Goal: Find contact information: Find contact information

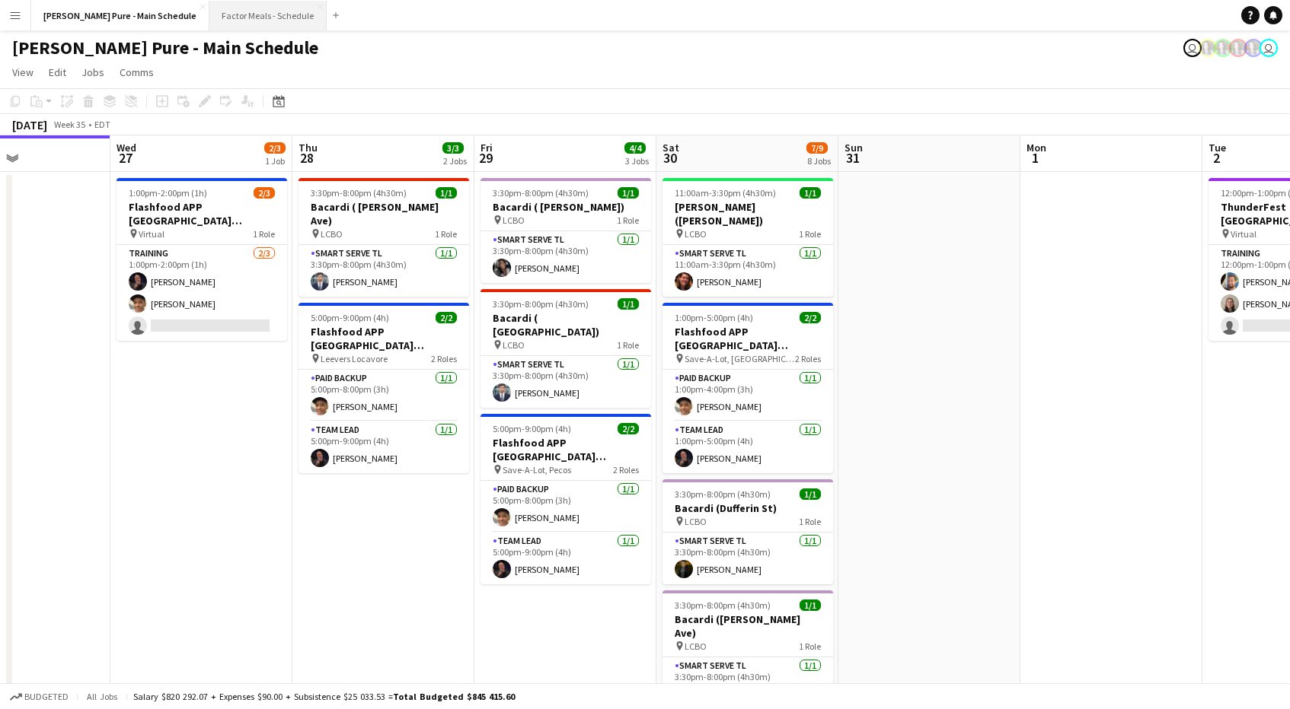
click at [232, 24] on button "Factor Meals - Schedule Close" at bounding box center [267, 16] width 117 height 30
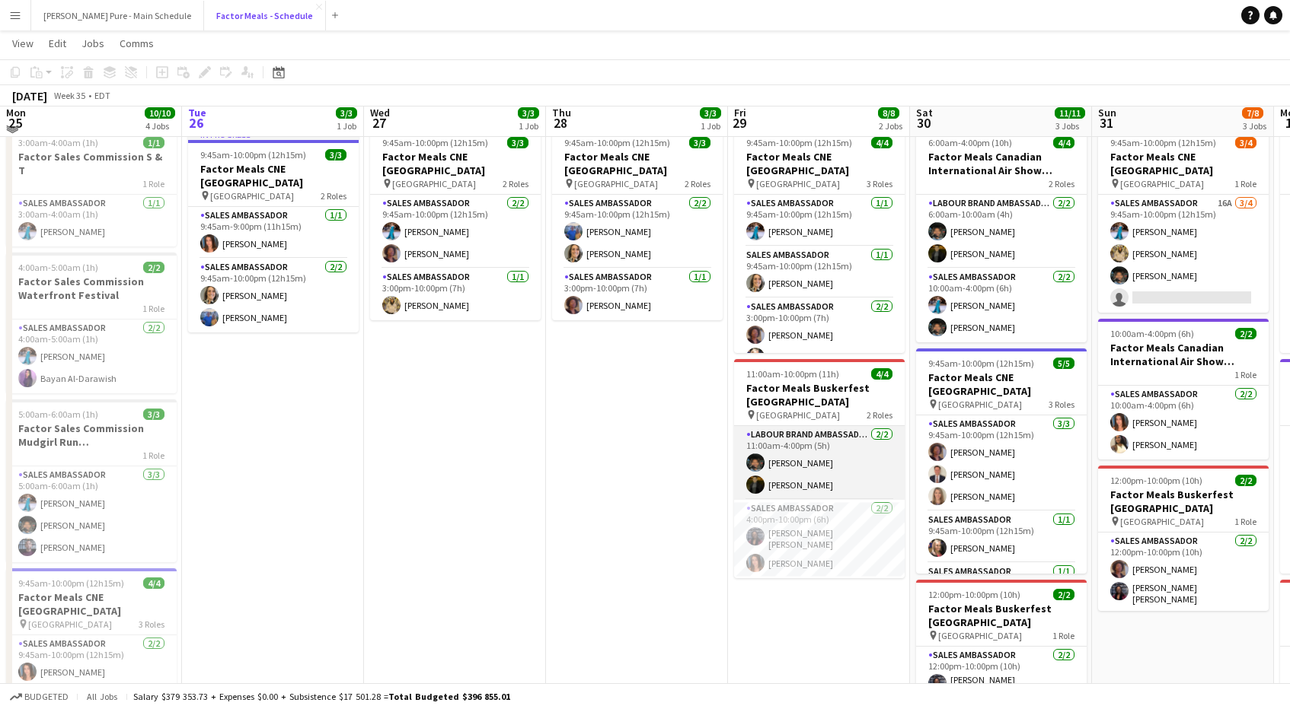
scroll to position [50, 0]
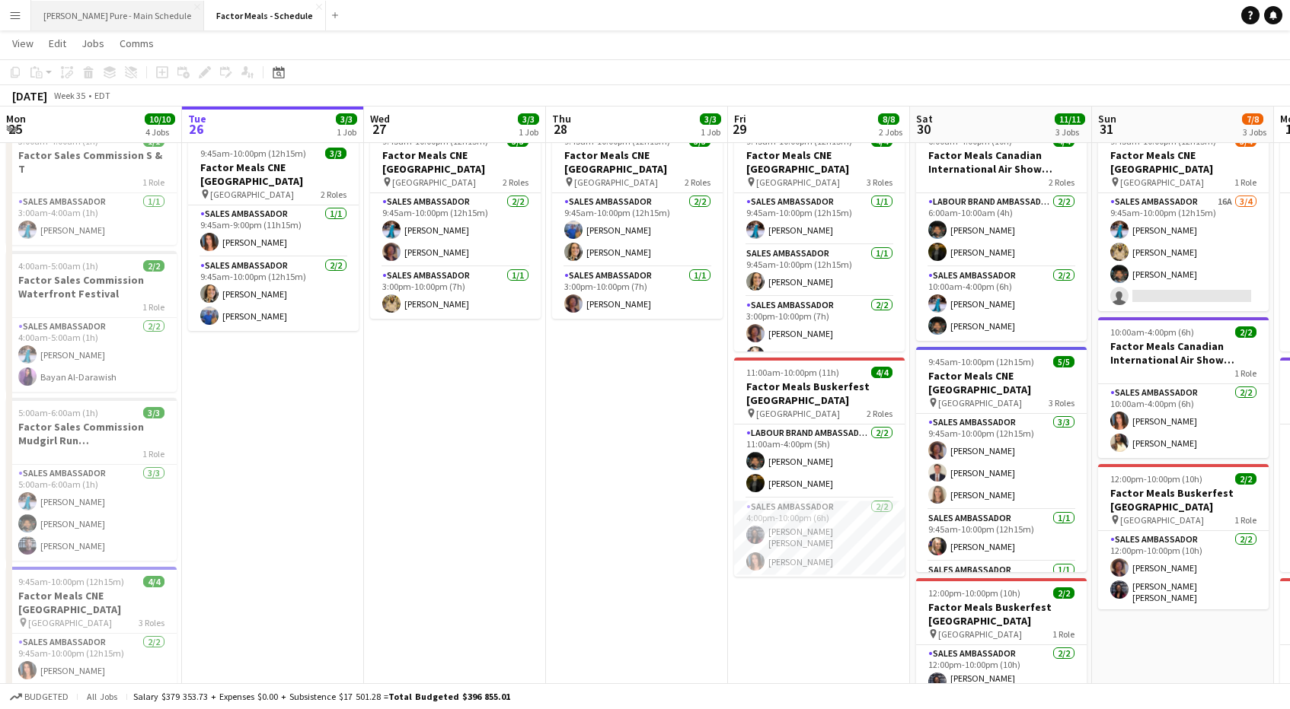
drag, startPoint x: 56, startPoint y: 14, endPoint x: 157, endPoint y: 26, distance: 101.2
click at [56, 14] on button "Simon Pure - Main Schedule Close" at bounding box center [117, 16] width 173 height 30
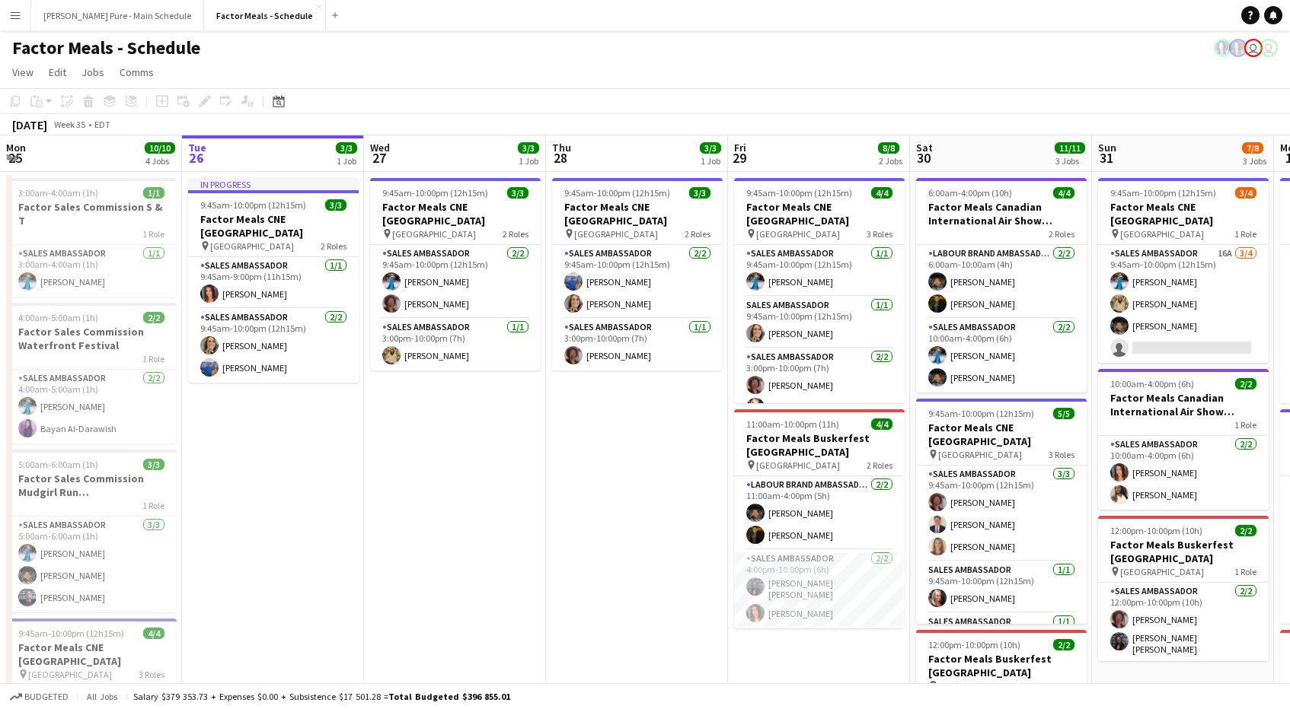
scroll to position [0, 524]
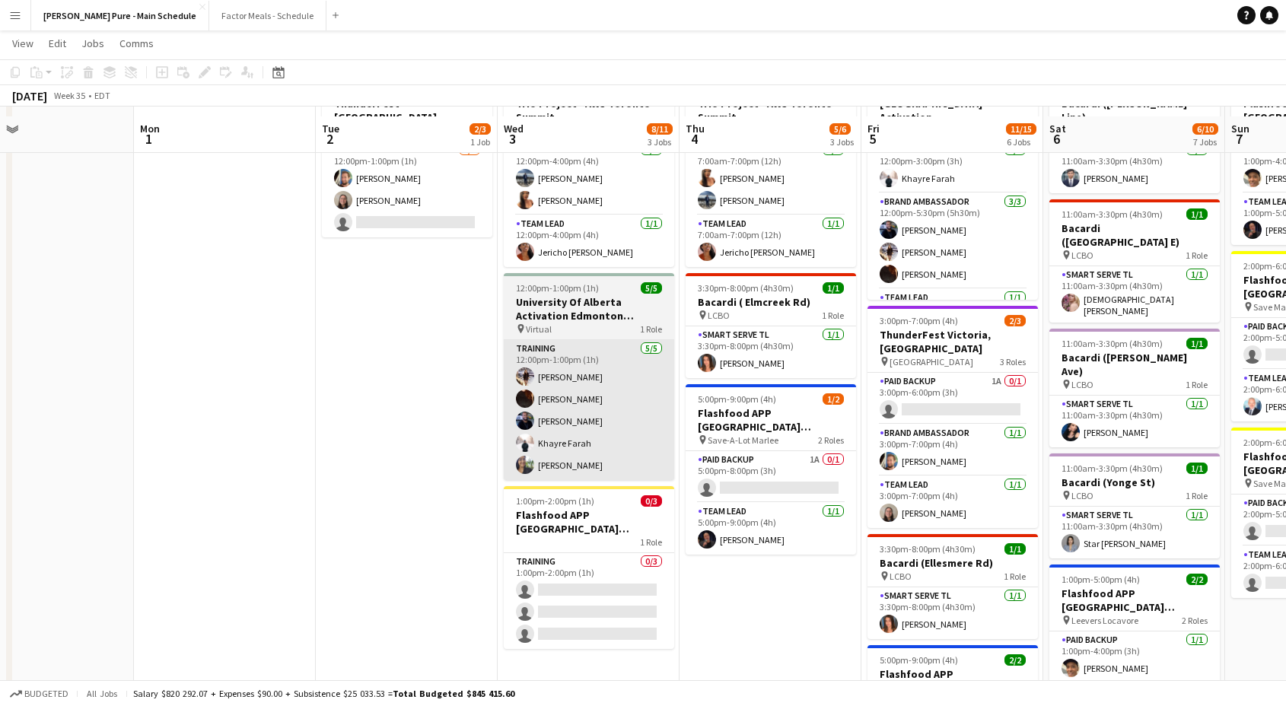
scroll to position [112, 0]
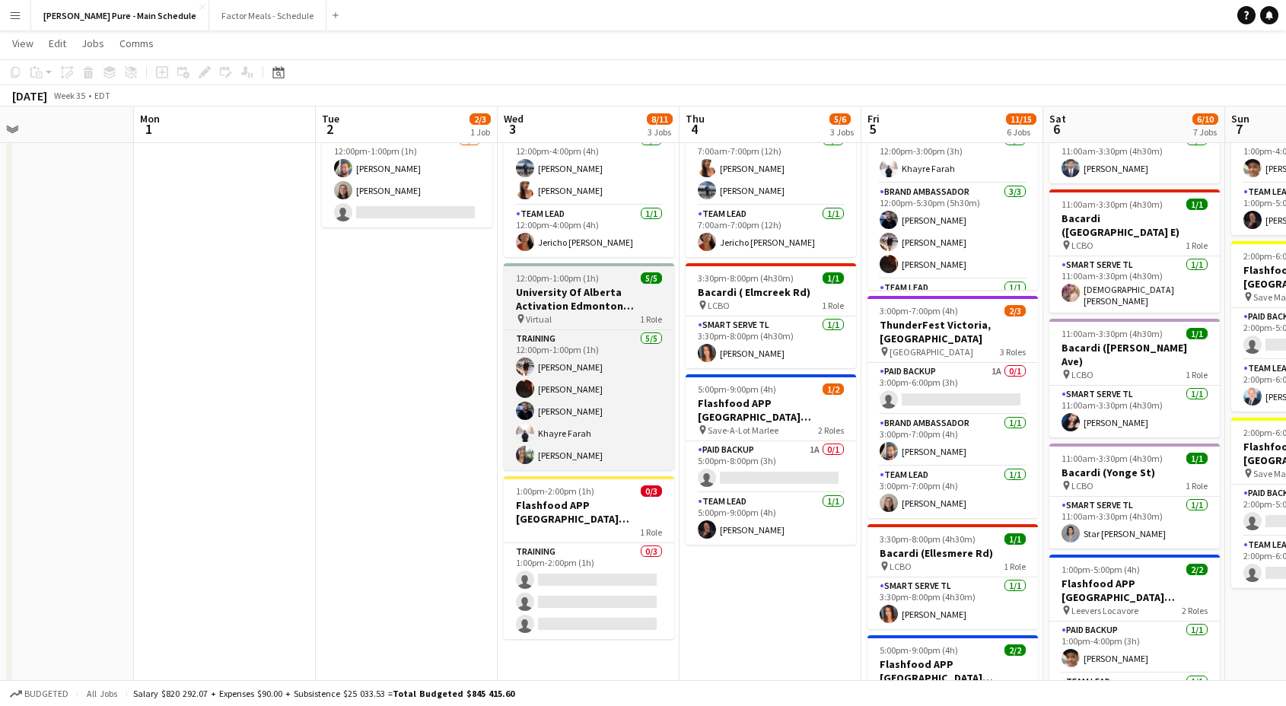
click at [566, 292] on h3 "University Of Alberta Activation Edmonton Training" at bounding box center [589, 298] width 171 height 27
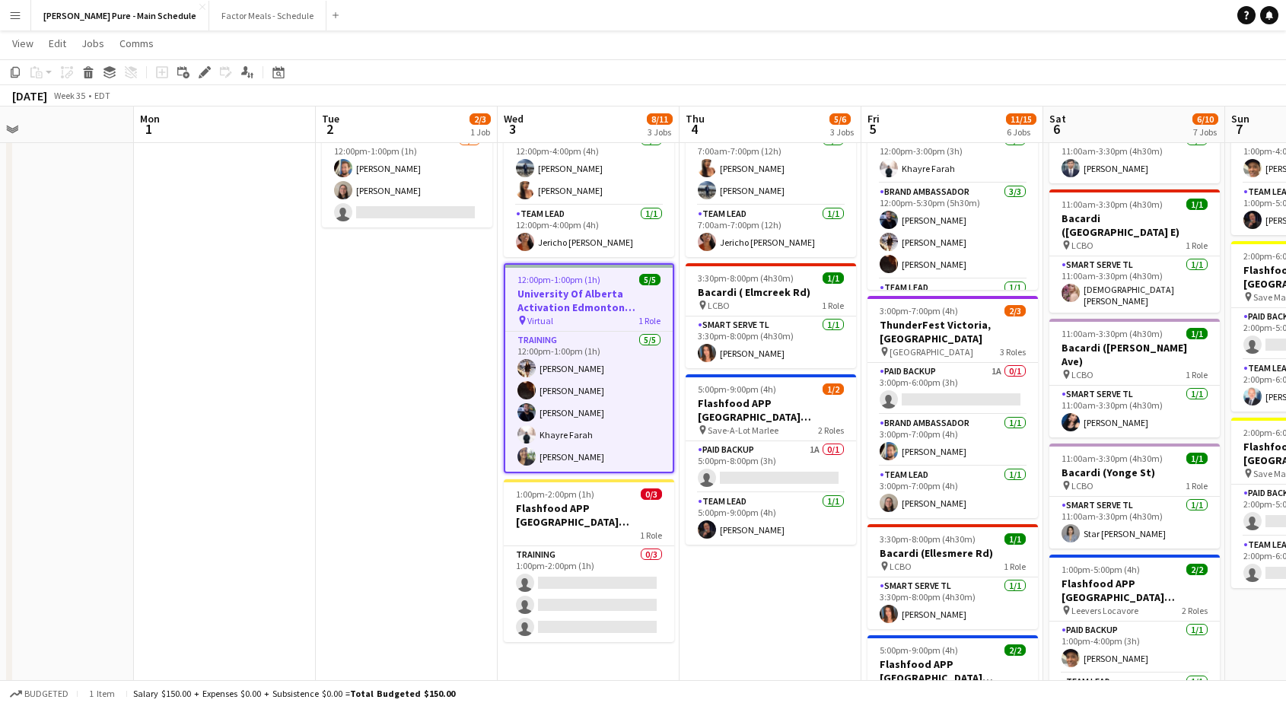
click at [597, 296] on h3 "University Of Alberta Activation Edmonton Training" at bounding box center [588, 300] width 167 height 27
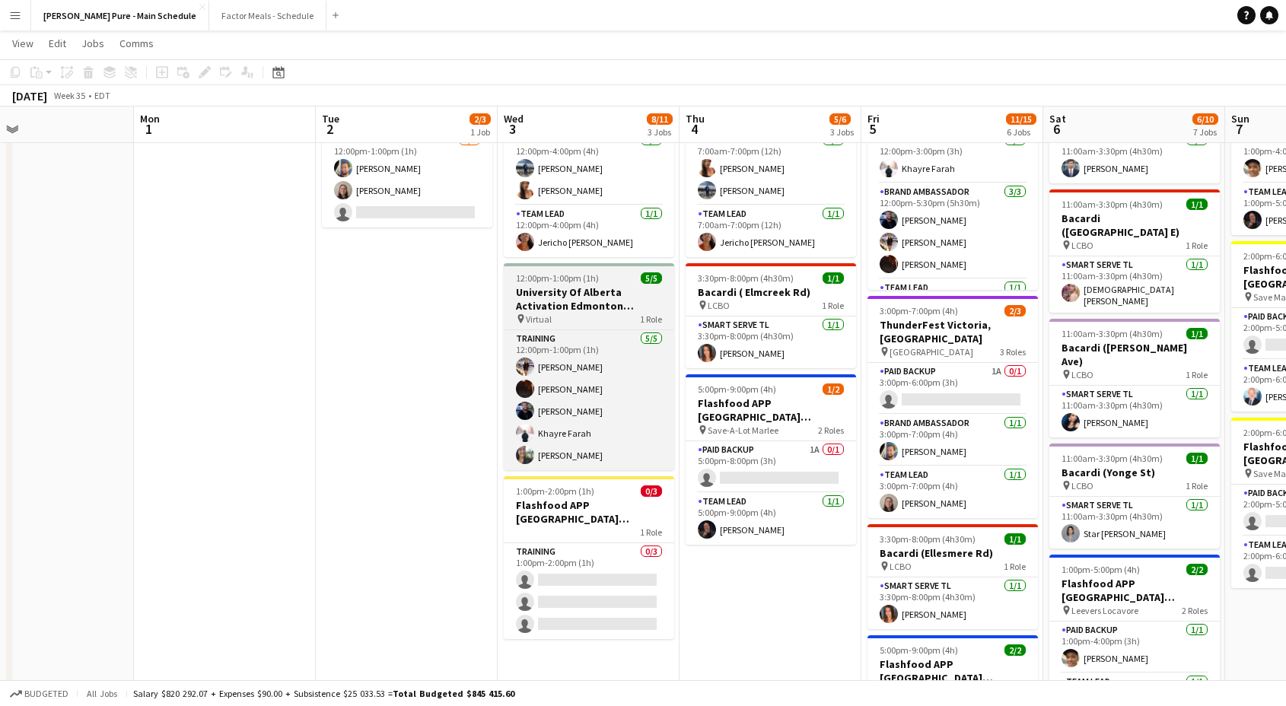
click at [597, 296] on h3 "University Of Alberta Activation Edmonton Training" at bounding box center [589, 298] width 171 height 27
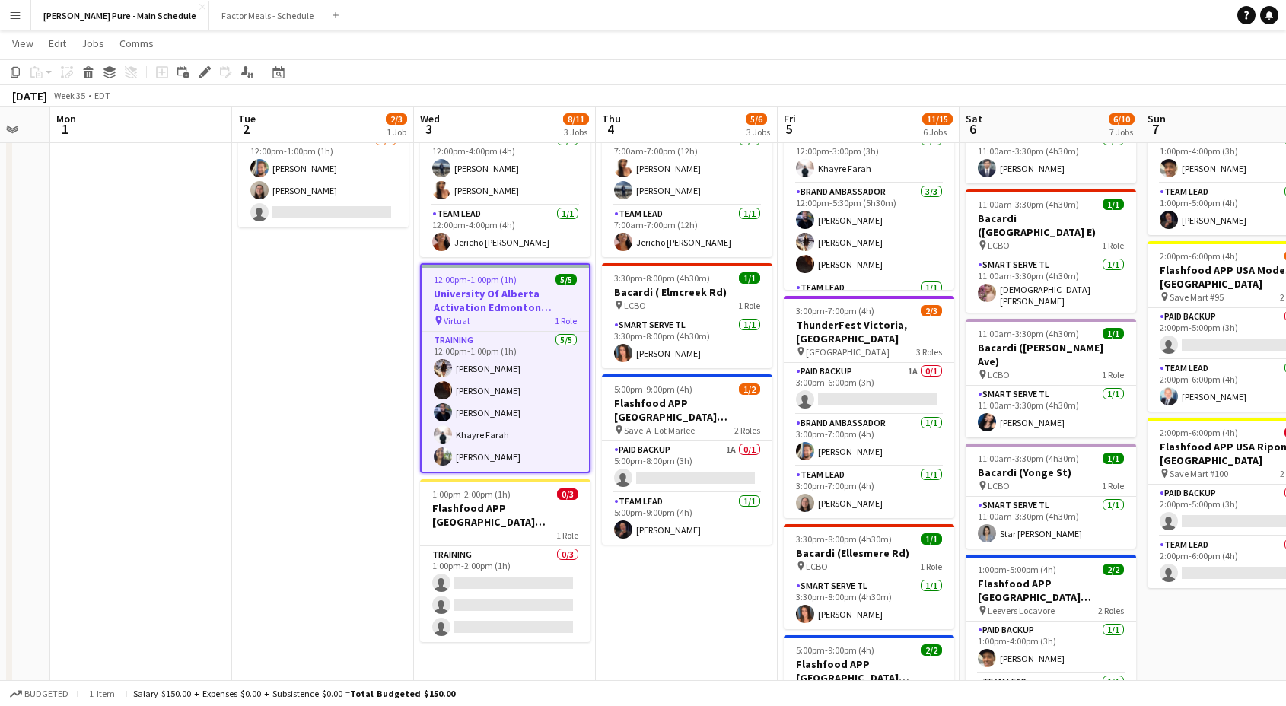
drag, startPoint x: 588, startPoint y: 322, endPoint x: 508, endPoint y: 294, distance: 85.5
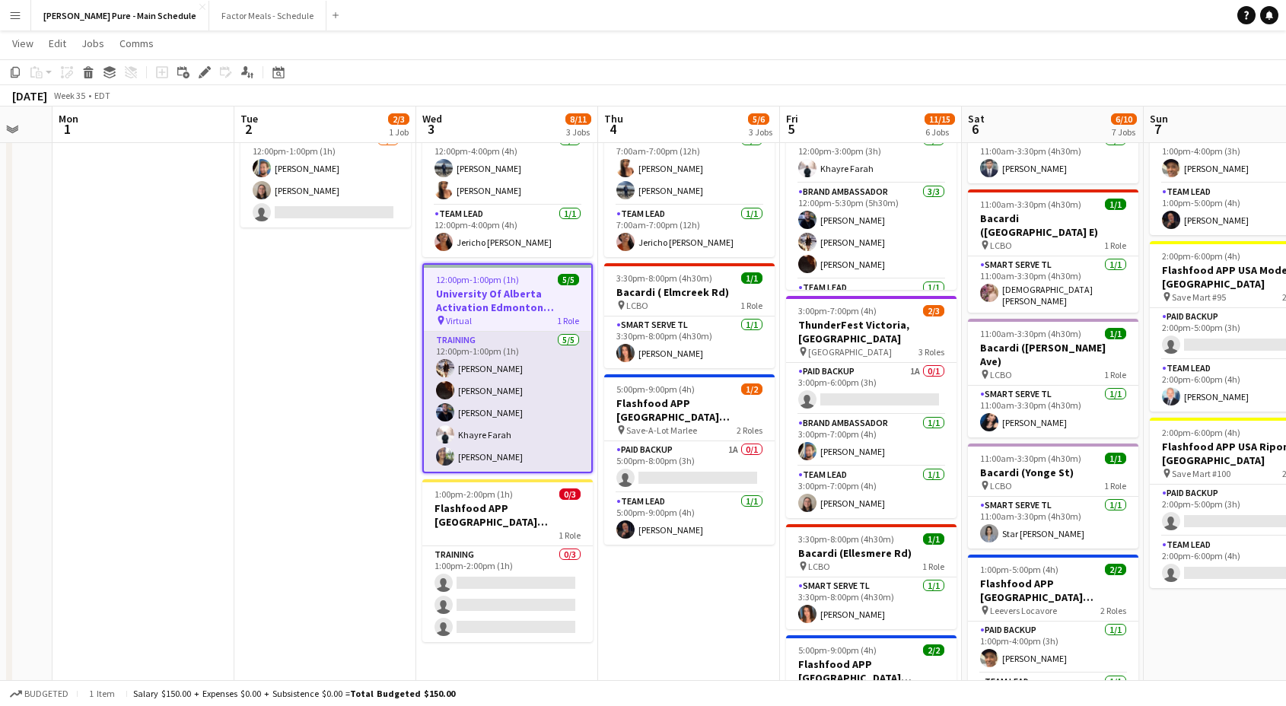
click at [477, 369] on app-card-role "Training 5/5 12:00pm-1:00pm (1h) Berenice Fernandez Marissa Hanley Mohamed Merd…" at bounding box center [507, 402] width 167 height 140
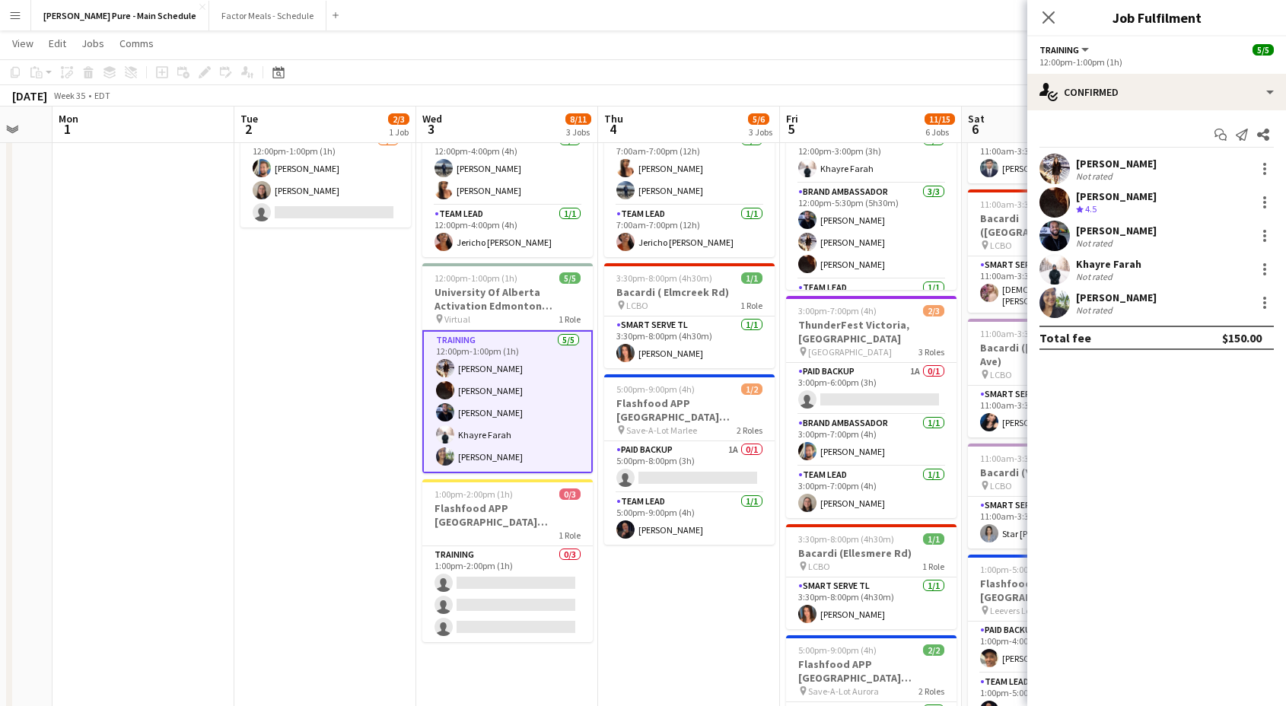
click at [1107, 158] on div "Berenice Fernandez" at bounding box center [1116, 164] width 81 height 14
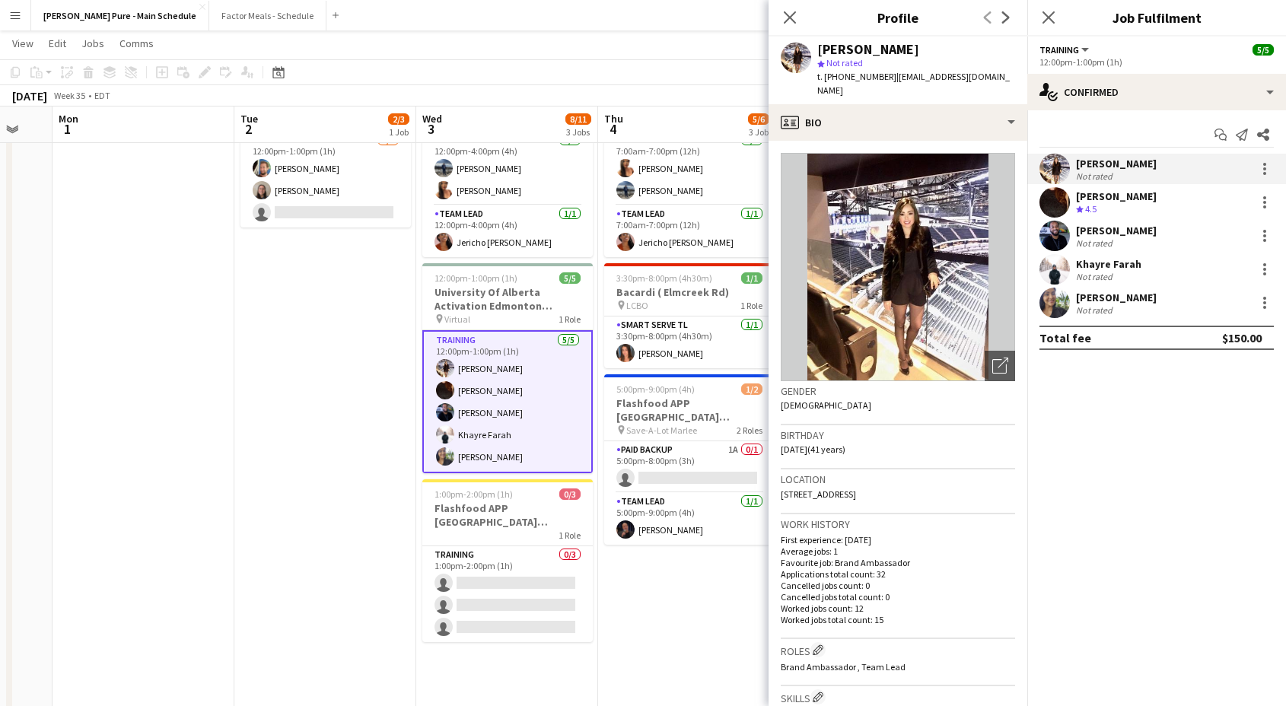
drag, startPoint x: 884, startPoint y: 75, endPoint x: 984, endPoint y: 75, distance: 100.5
click at [984, 75] on app-profile-header "Berenice Fernandez star Not rated t. +15879909636 | bfq15@hotmail.com" at bounding box center [898, 71] width 259 height 68
drag, startPoint x: 972, startPoint y: 75, endPoint x: 885, endPoint y: 76, distance: 87.6
click at [885, 76] on div "Berenice Fernandez star Not rated t. +15879909636 | bfq15@hotmail.com" at bounding box center [898, 71] width 259 height 68
copy span "bfq15@hotmail.com"
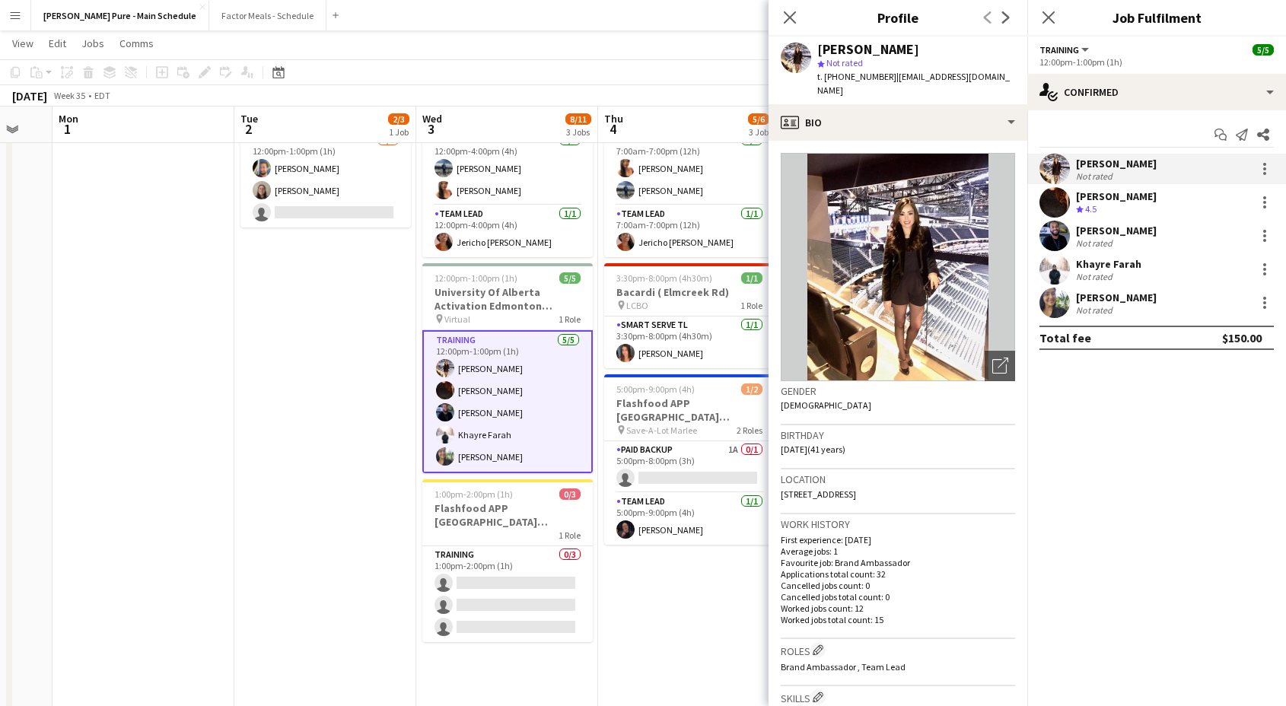
click at [1108, 192] on div "Marissa Hanley" at bounding box center [1116, 197] width 81 height 14
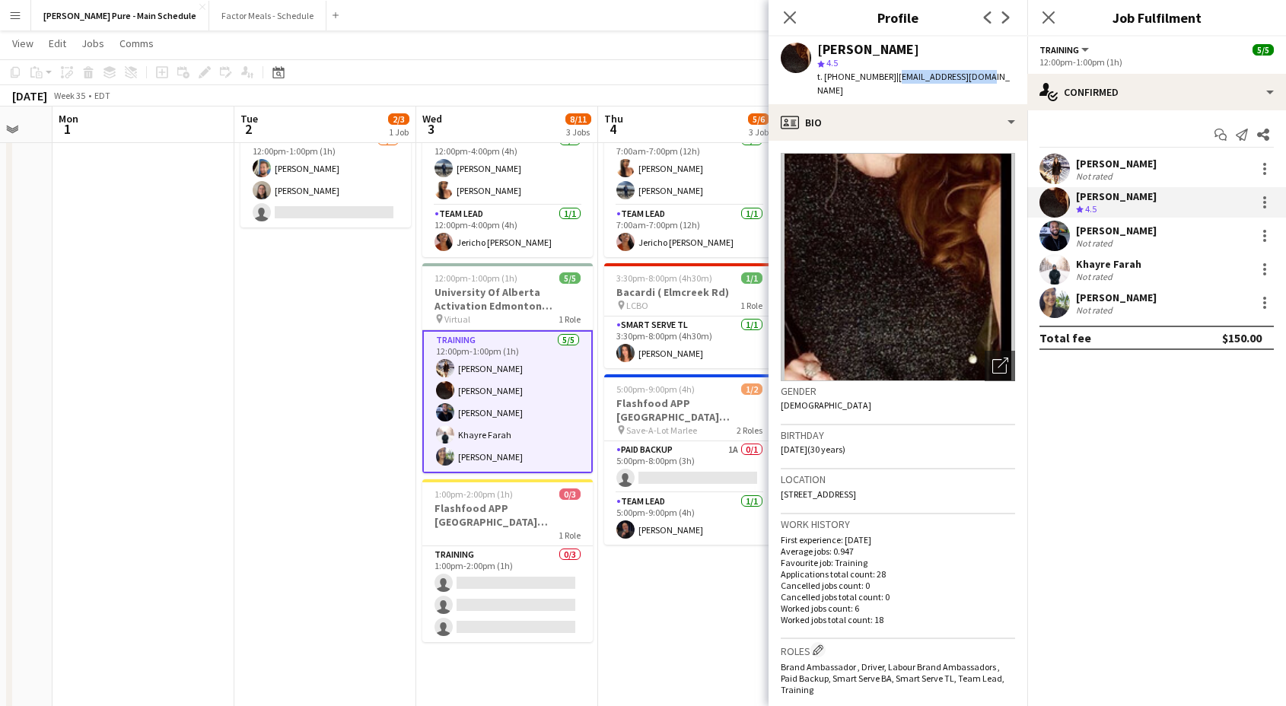
drag, startPoint x: 885, startPoint y: 78, endPoint x: 1006, endPoint y: 78, distance: 120.3
click at [1006, 78] on app-profile-header "Marissa Hanley star 4.5 t. +17802104632 | mhanley@ualberta.ca" at bounding box center [898, 71] width 259 height 68
copy span "mhanley@ualberta.ca"
click at [455, 411] on app-card-role "Training 5/5 12:00pm-1:00pm (1h) Berenice Fernandez Marissa Hanley Mohamed Merd…" at bounding box center [507, 401] width 171 height 143
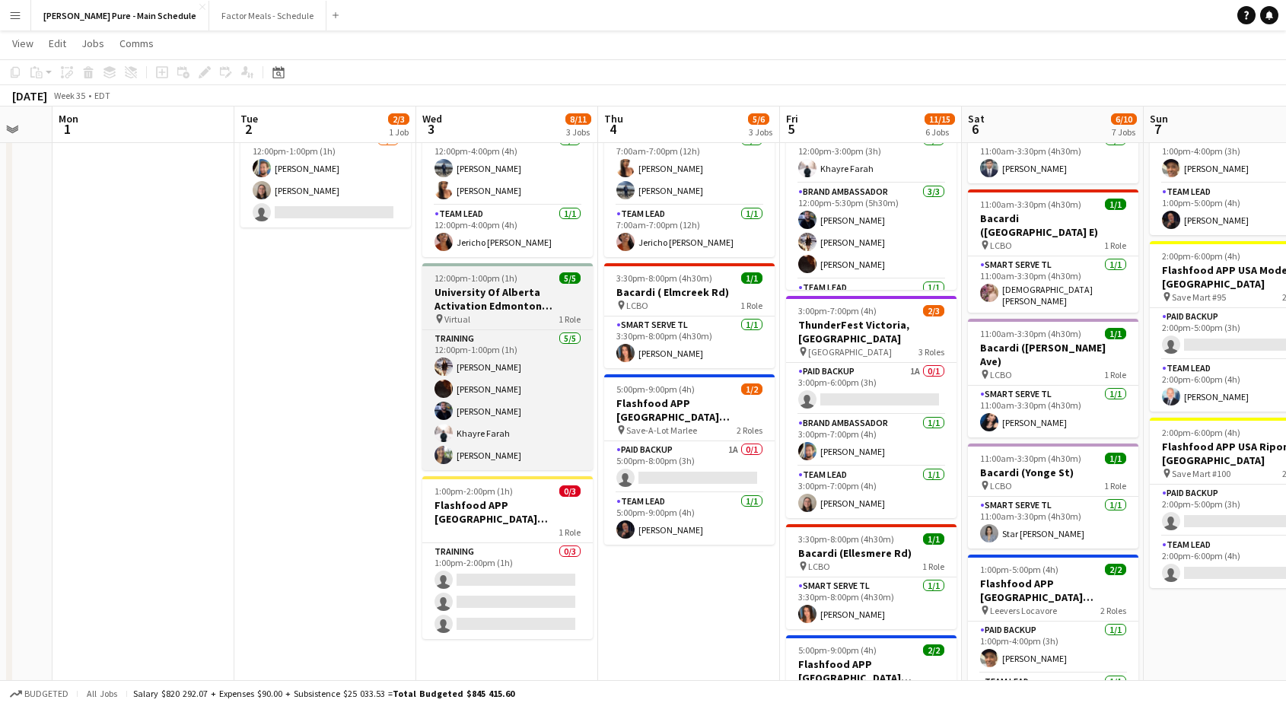
click at [447, 285] on h3 "University Of Alberta Activation Edmonton Training" at bounding box center [507, 298] width 171 height 27
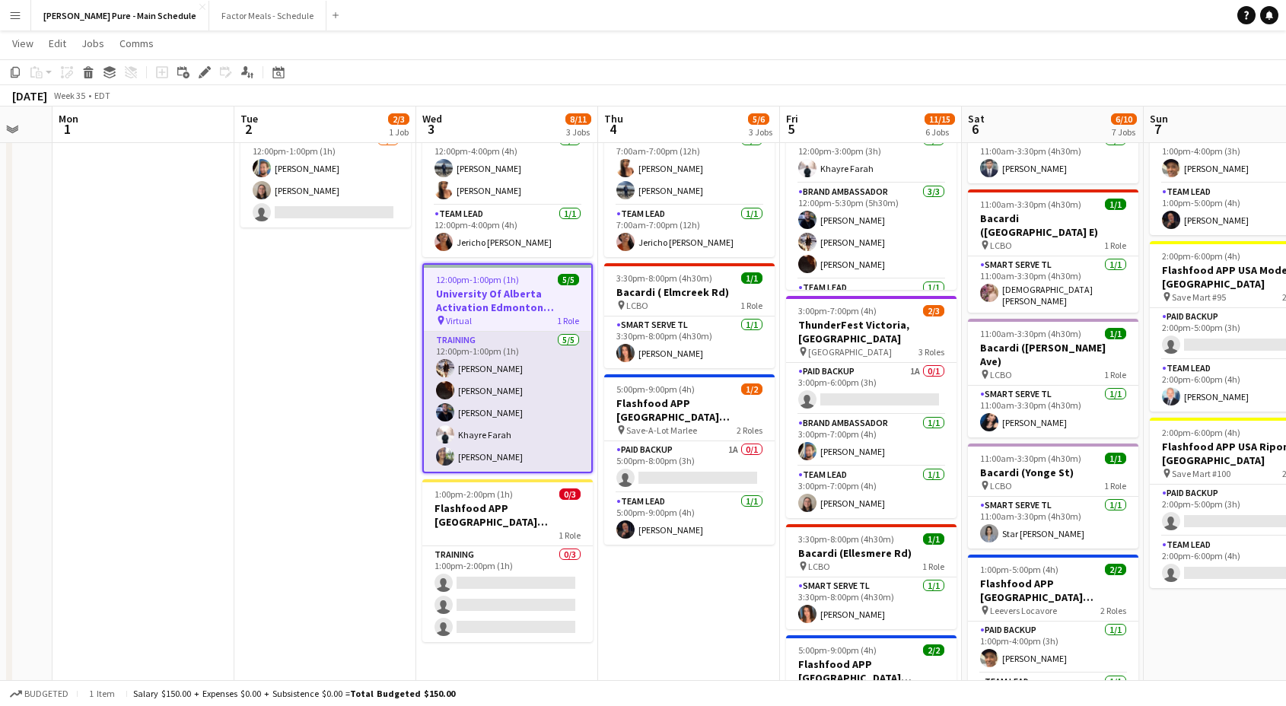
click at [461, 412] on app-card-role "Training 5/5 12:00pm-1:00pm (1h) Berenice Fernandez Marissa Hanley Mohamed Merd…" at bounding box center [507, 402] width 167 height 140
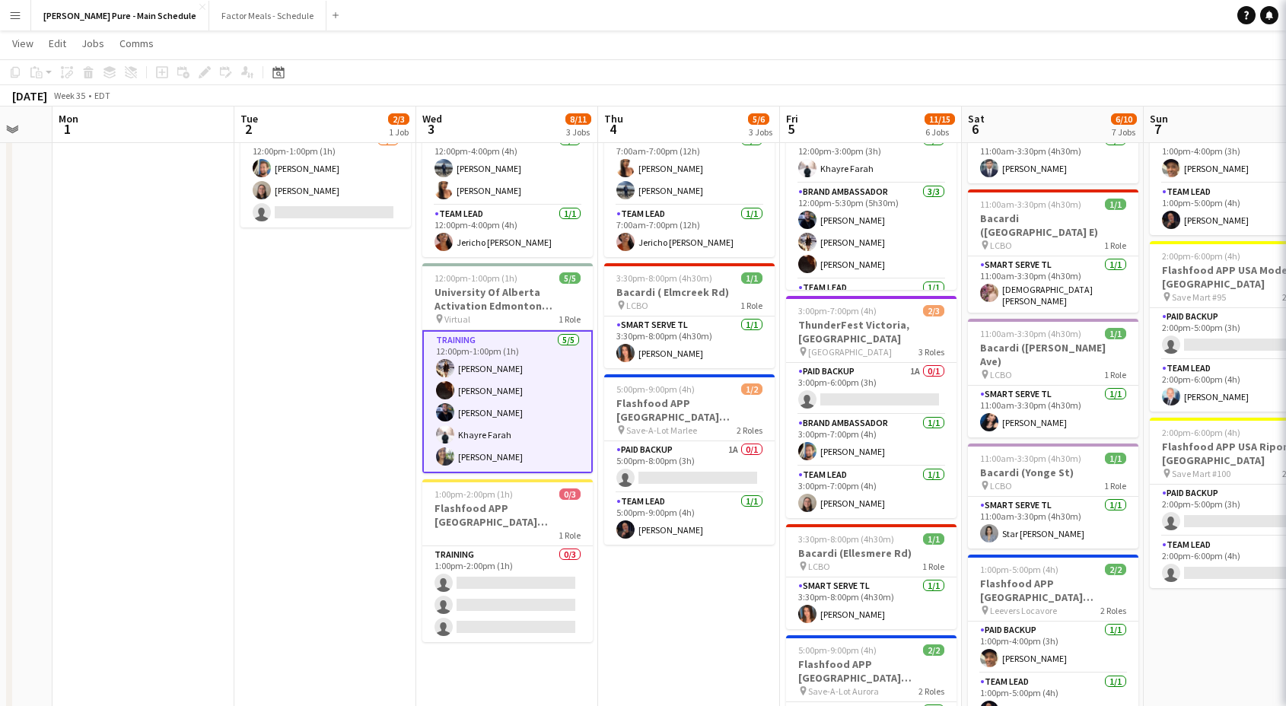
scroll to position [0, 493]
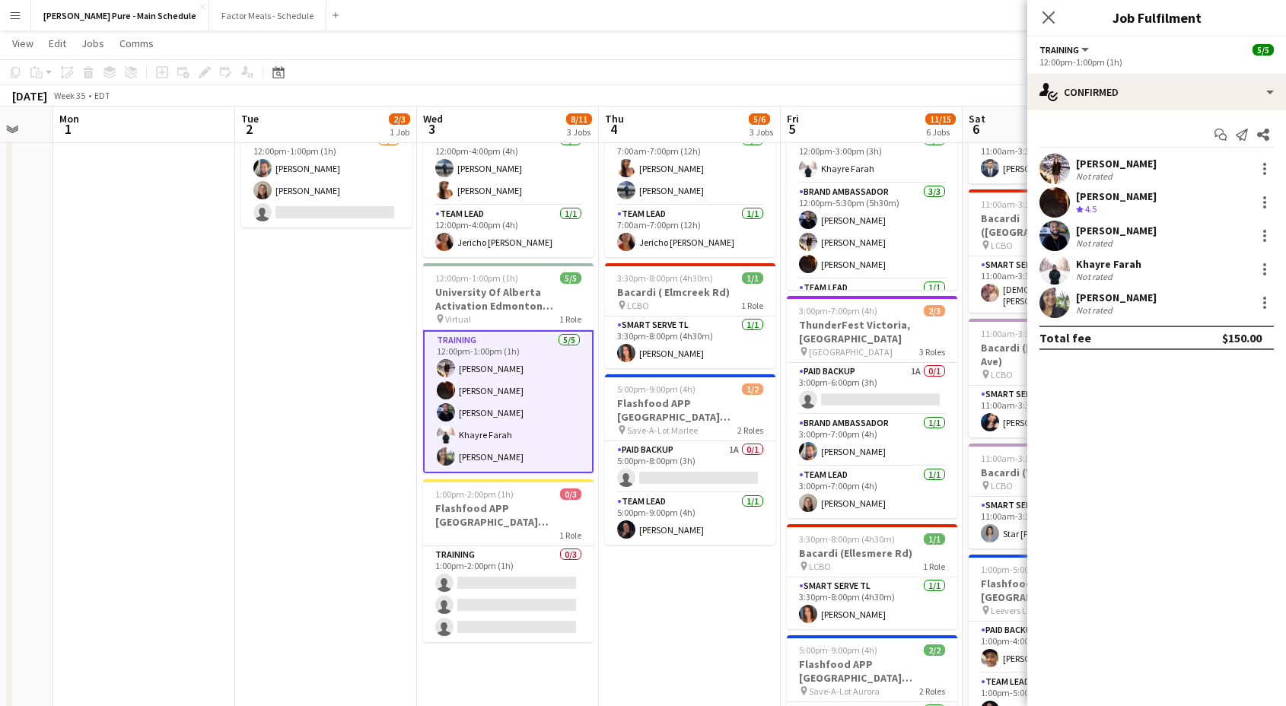
click at [1131, 233] on div "Mohamed Merda" at bounding box center [1116, 231] width 81 height 14
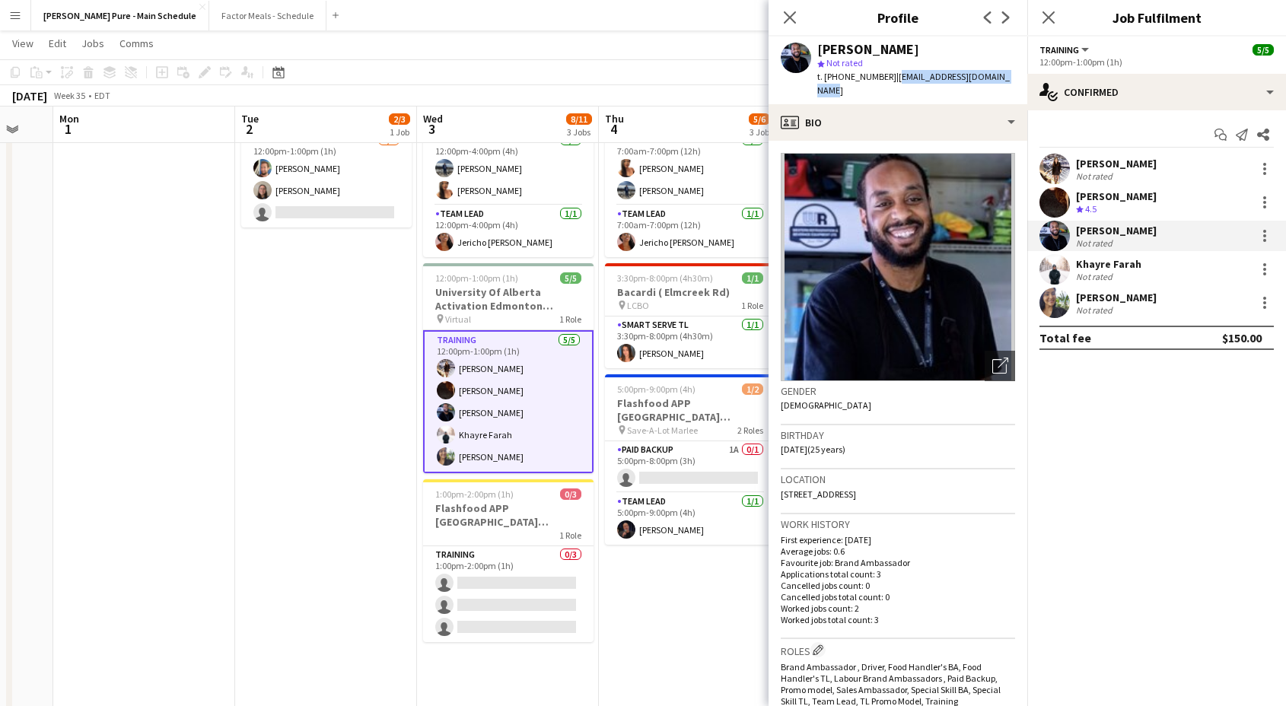
drag, startPoint x: 885, startPoint y: 77, endPoint x: 1015, endPoint y: 81, distance: 130.3
click at [1015, 81] on div "Mohamed Merda star Not rated t. +17806554993 | mohamed.merda1@hotmail.com" at bounding box center [898, 71] width 259 height 68
copy span "mohamed.merda1@hotmail.com"
click at [1067, 266] on app-user-avatar at bounding box center [1055, 269] width 30 height 30
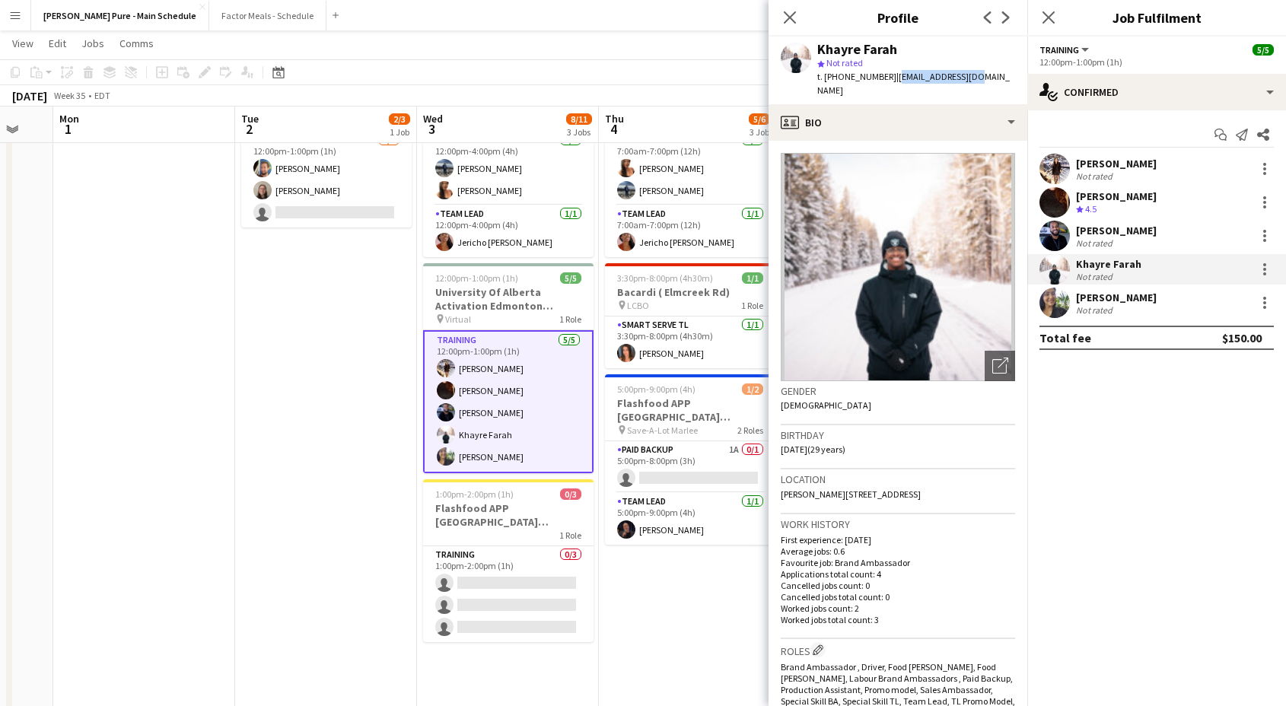
drag, startPoint x: 885, startPoint y: 75, endPoint x: 984, endPoint y: 78, distance: 99.0
click at [984, 78] on app-profile-header "Khayre Farah star Not rated t. +15875010898 | kxngkvx@gmail.com" at bounding box center [898, 71] width 259 height 68
copy span "kxngkvx@gmail.com"
click at [1084, 300] on div "Catalina Gelves" at bounding box center [1116, 298] width 81 height 14
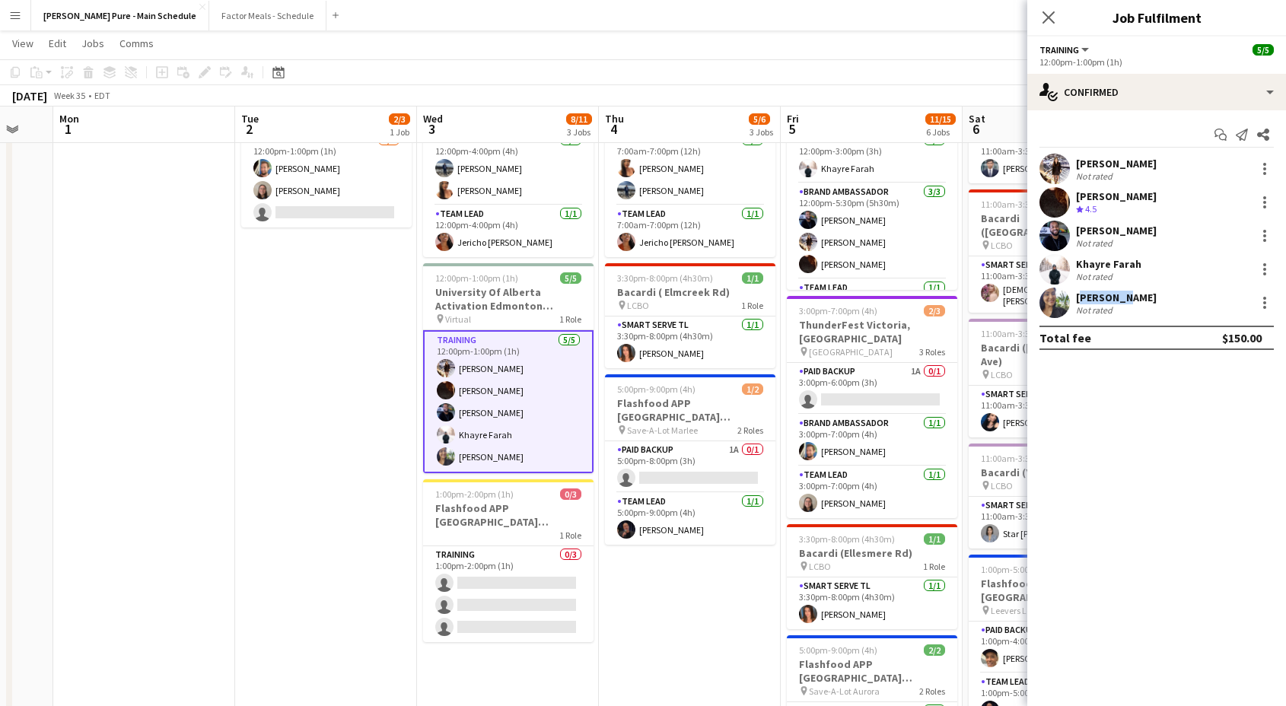
click at [1084, 300] on div "Catalina Gelves" at bounding box center [1116, 298] width 81 height 14
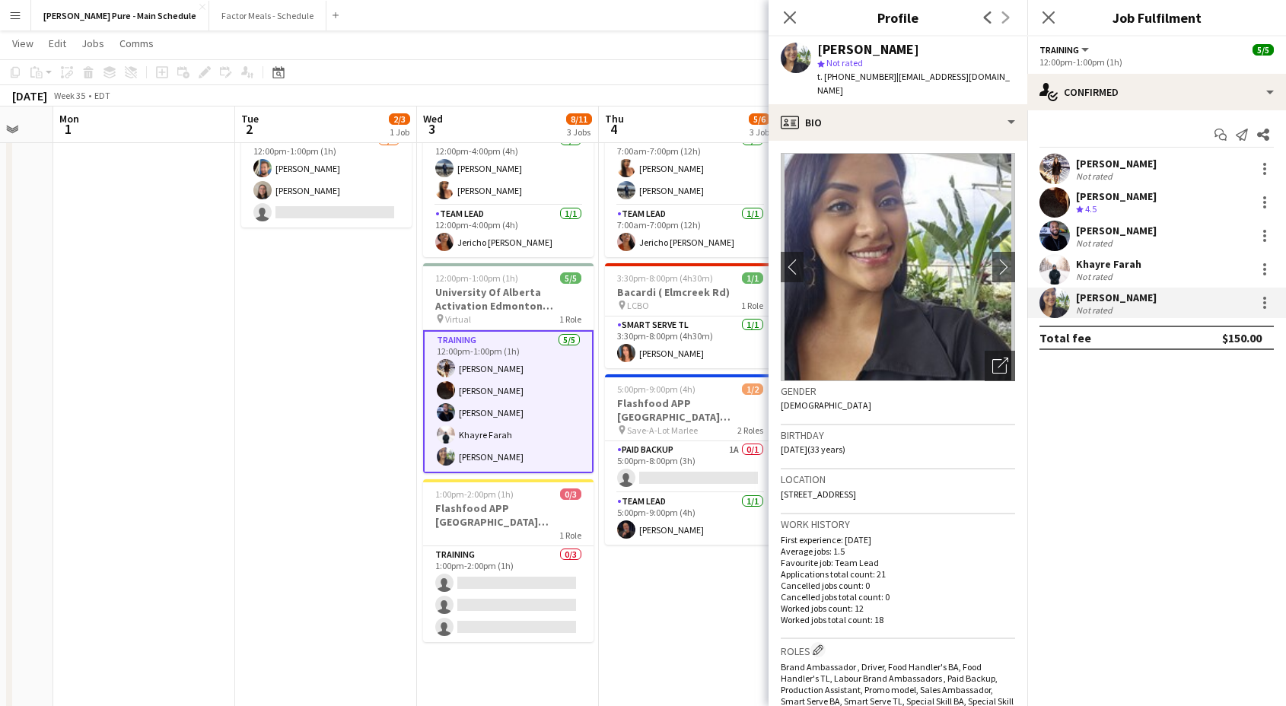
click at [1048, 300] on app-user-avatar at bounding box center [1055, 303] width 30 height 30
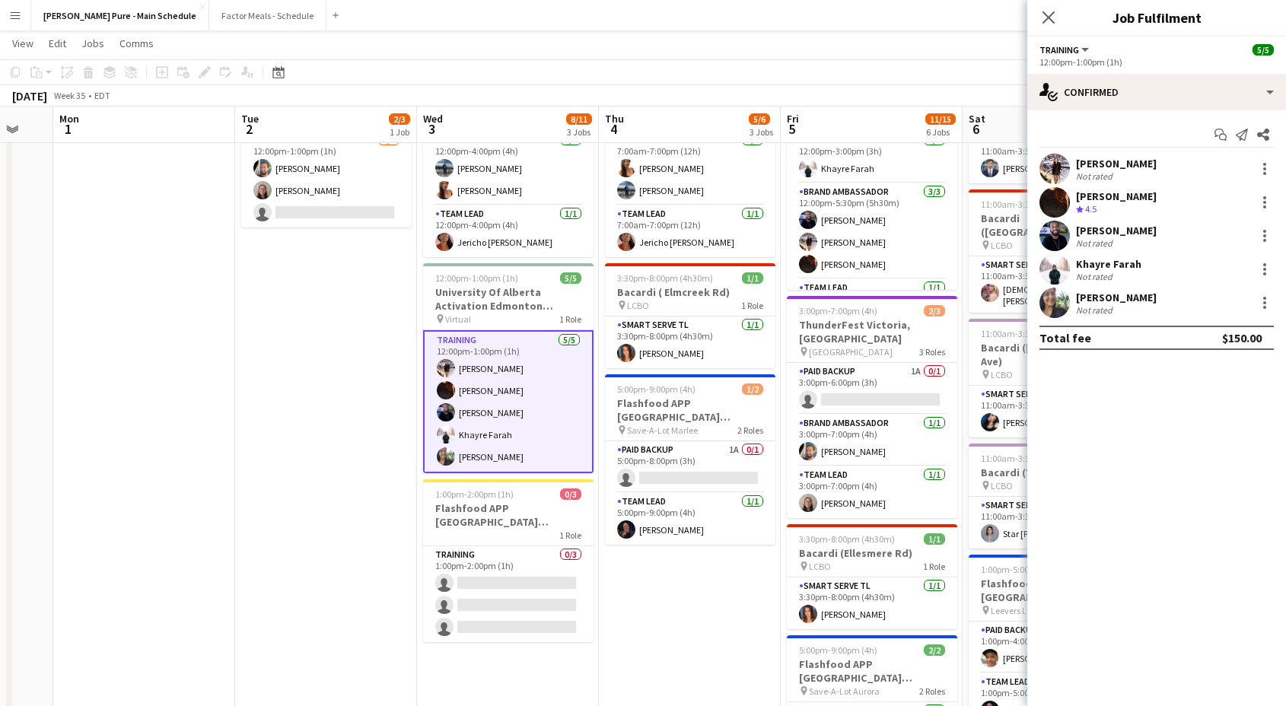
click at [1086, 294] on div "Catalina Gelves" at bounding box center [1116, 298] width 81 height 14
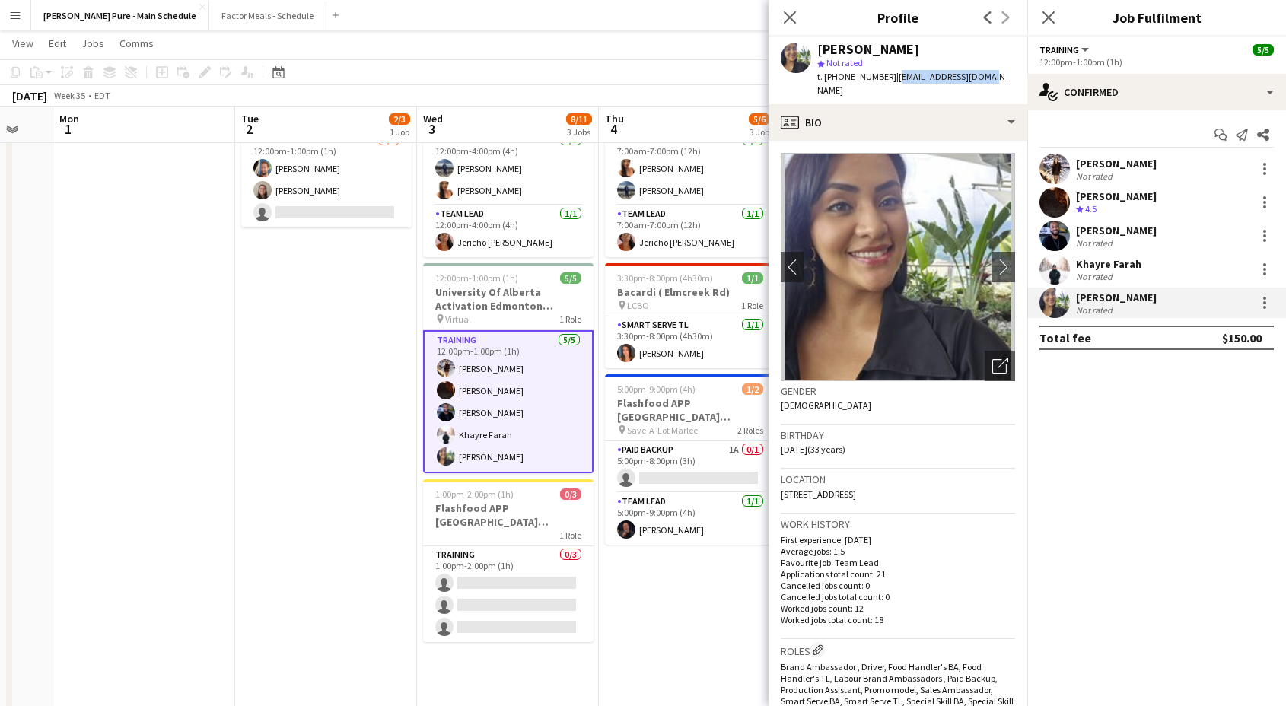
drag, startPoint x: 886, startPoint y: 76, endPoint x: 995, endPoint y: 78, distance: 108.9
click at [995, 78] on app-profile-header "Catalina Gelves star Not rated t. +17808634209 | ppkata04@hotmail.com" at bounding box center [898, 71] width 259 height 68
copy span "ppkata04@hotmail.com"
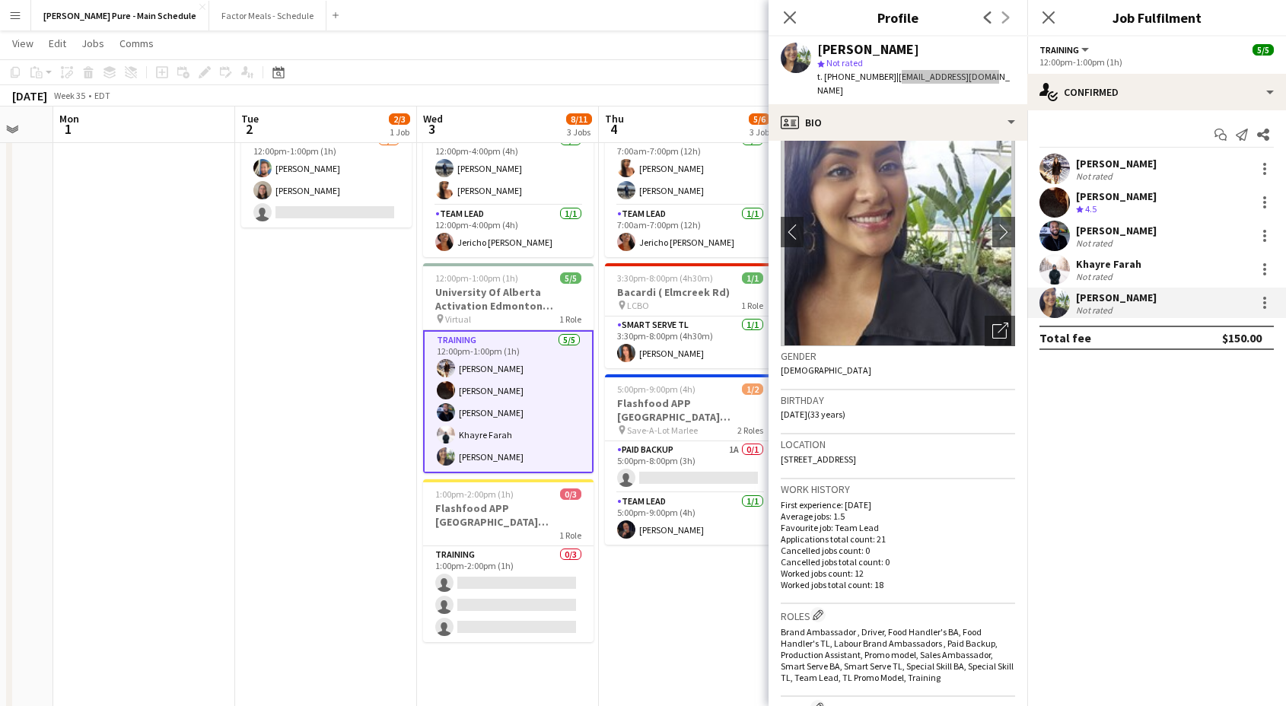
scroll to position [0, 0]
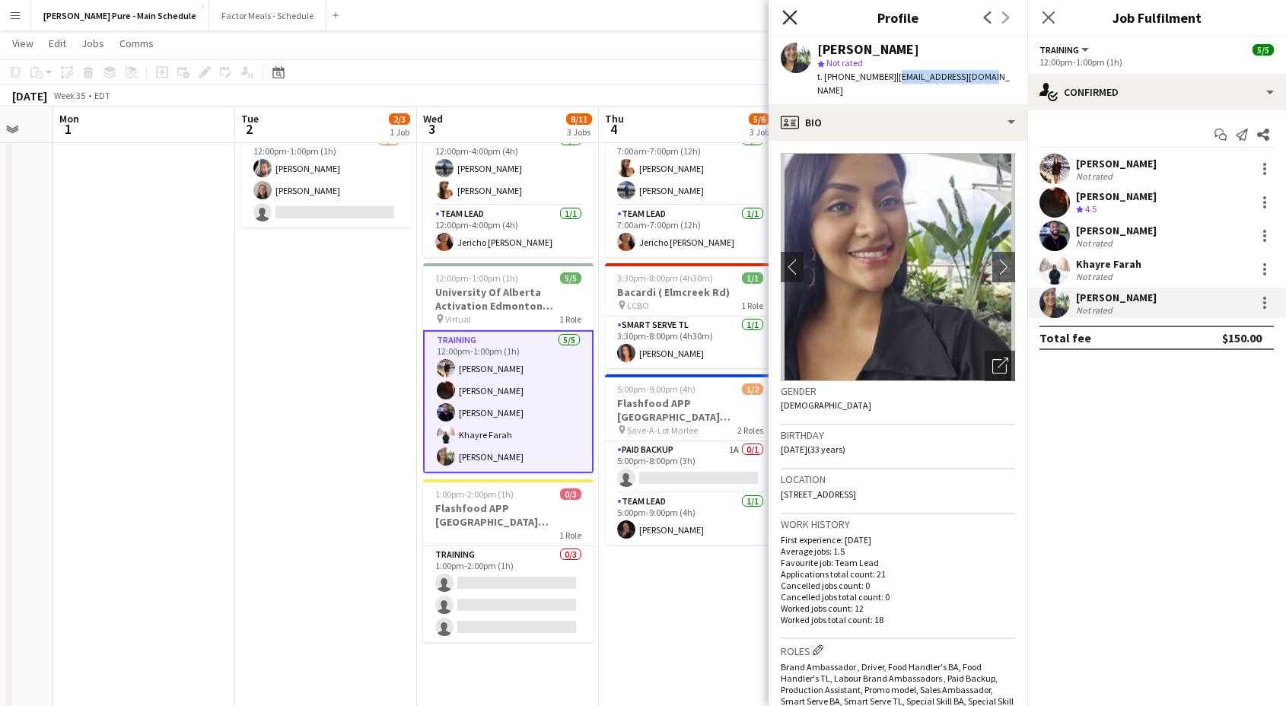
click at [787, 22] on icon "Close pop-in" at bounding box center [790, 17] width 14 height 14
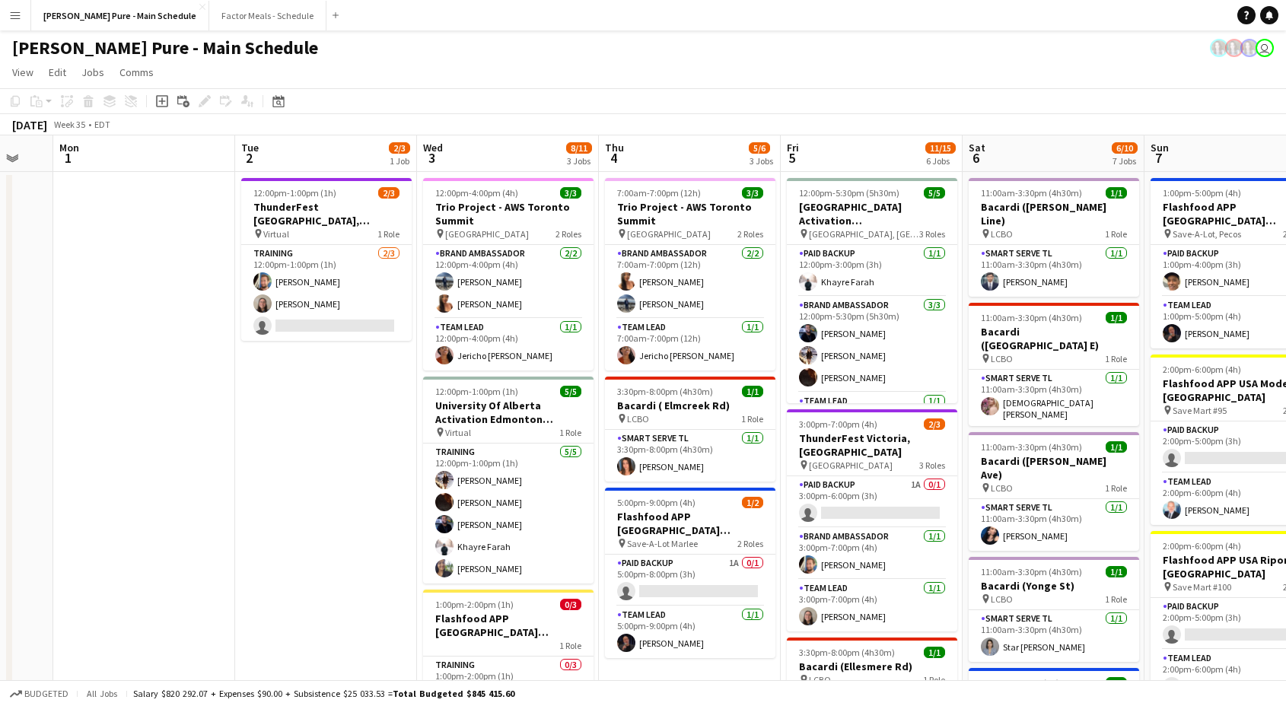
scroll to position [0, 493]
